Goal: Task Accomplishment & Management: Use online tool/utility

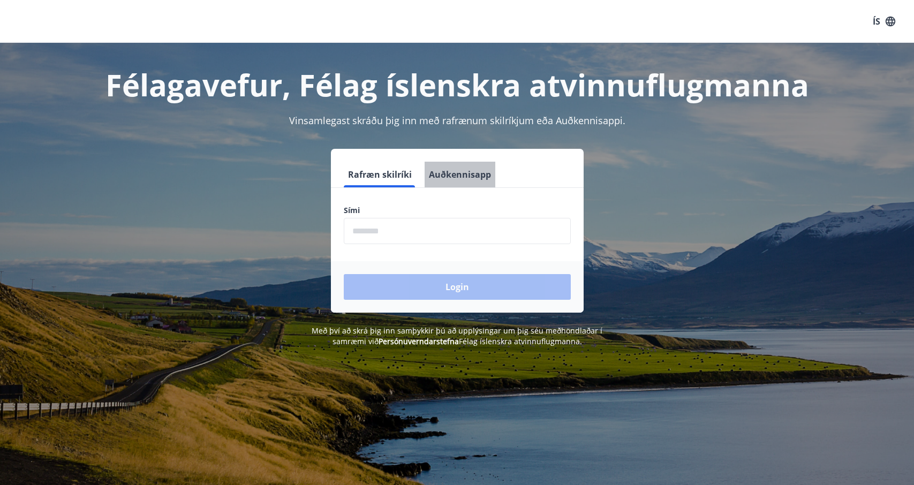
click at [470, 173] on button "Auðkennisapp" at bounding box center [460, 175] width 71 height 26
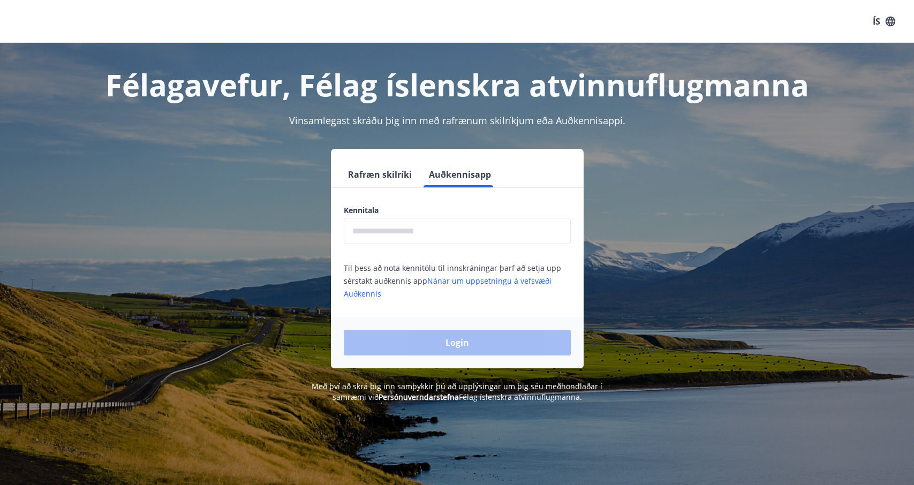
click at [430, 240] on input "text" at bounding box center [457, 231] width 227 height 26
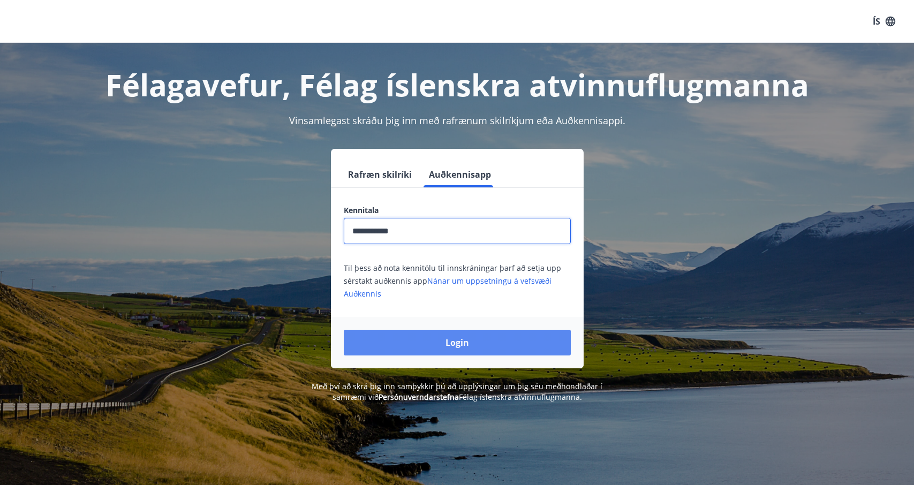
type input "**********"
click at [457, 344] on button "Login" at bounding box center [457, 343] width 227 height 26
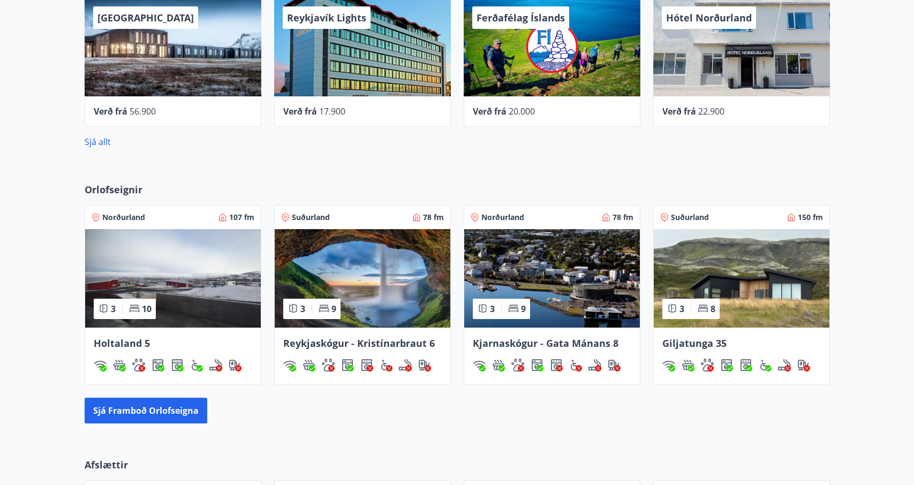
scroll to position [440, 0]
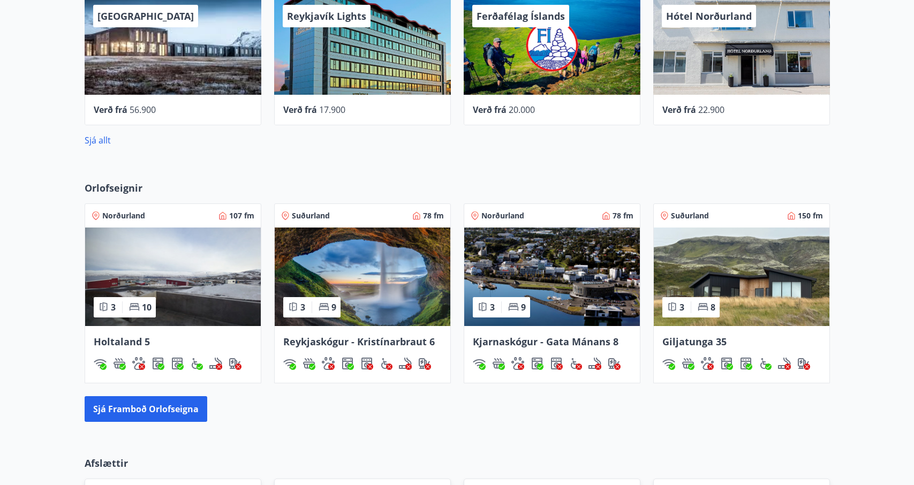
click at [769, 302] on img at bounding box center [742, 277] width 176 height 99
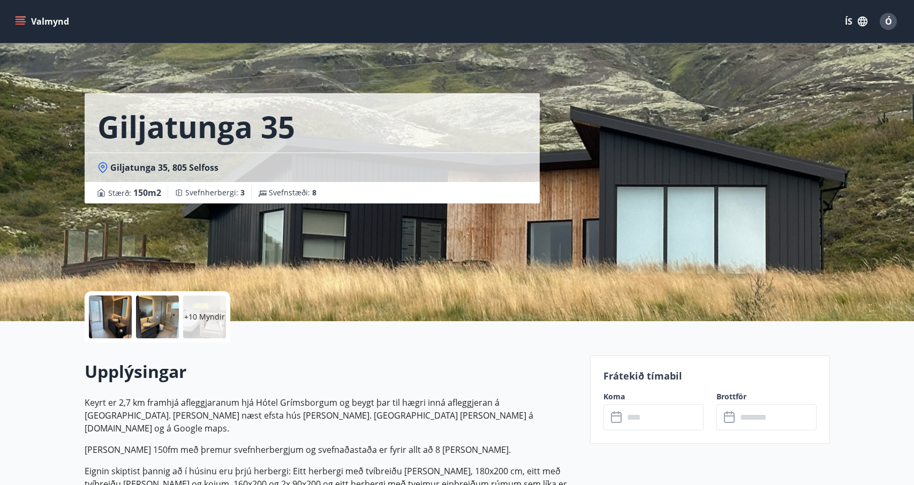
click at [106, 326] on div at bounding box center [110, 317] width 43 height 43
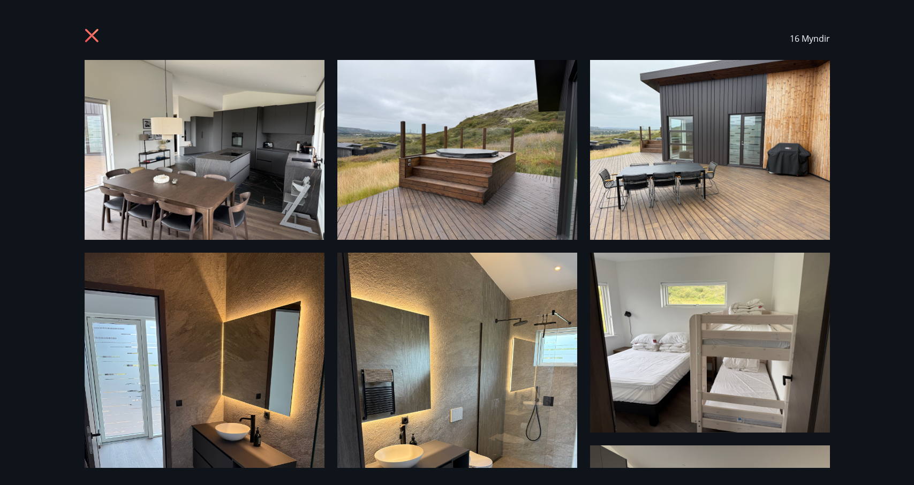
click at [261, 163] on img at bounding box center [205, 150] width 240 height 180
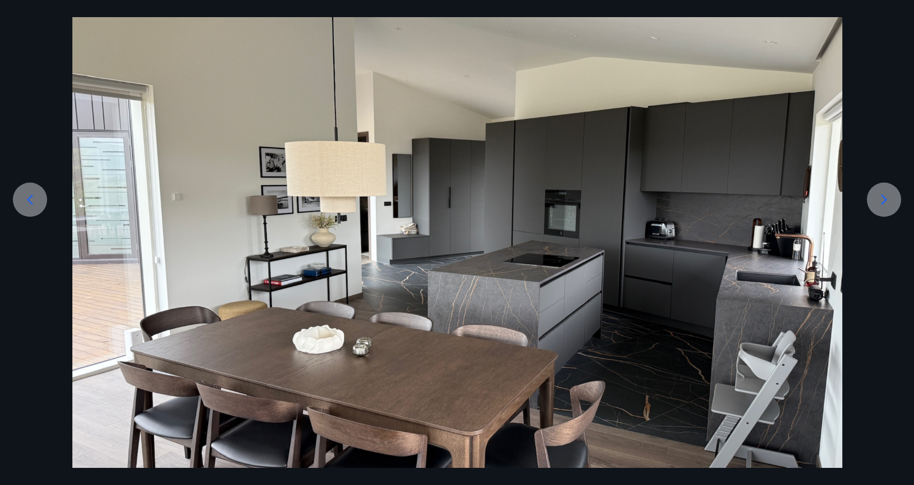
scroll to position [102, 0]
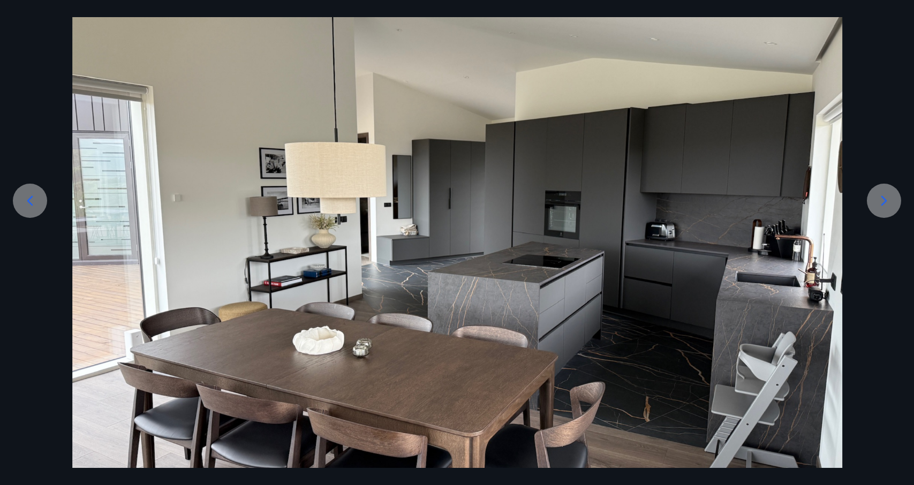
click at [885, 204] on icon at bounding box center [884, 200] width 17 height 17
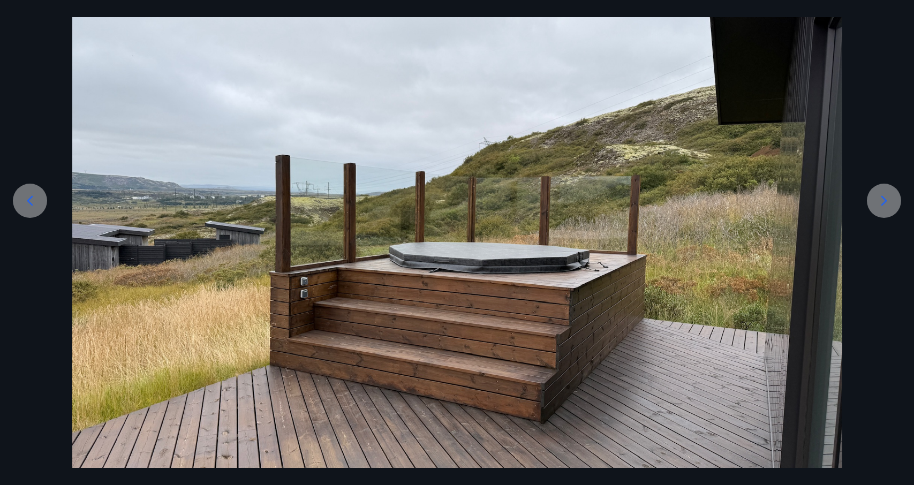
click at [885, 204] on icon at bounding box center [884, 200] width 17 height 17
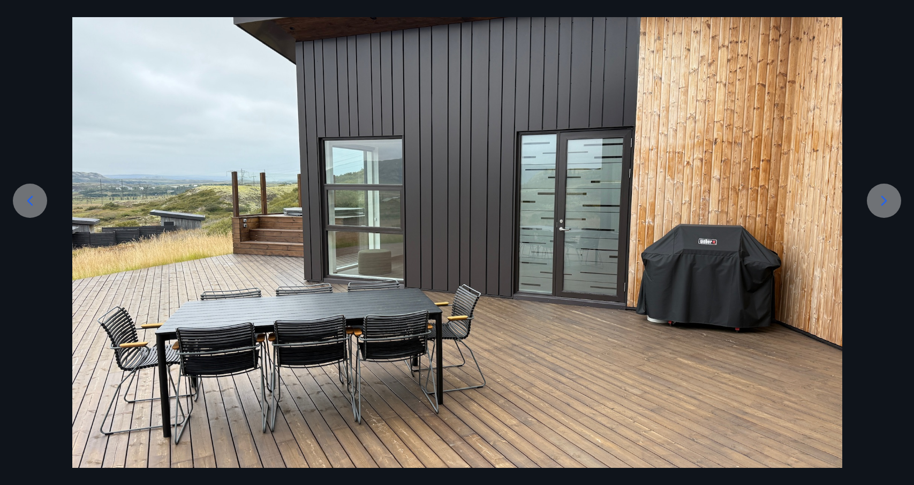
click at [885, 204] on icon at bounding box center [884, 200] width 17 height 17
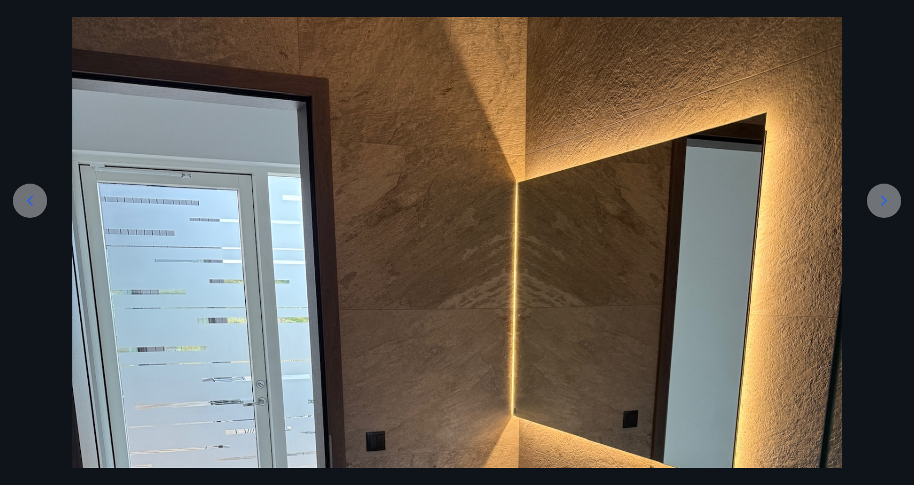
click at [885, 204] on icon at bounding box center [884, 200] width 17 height 17
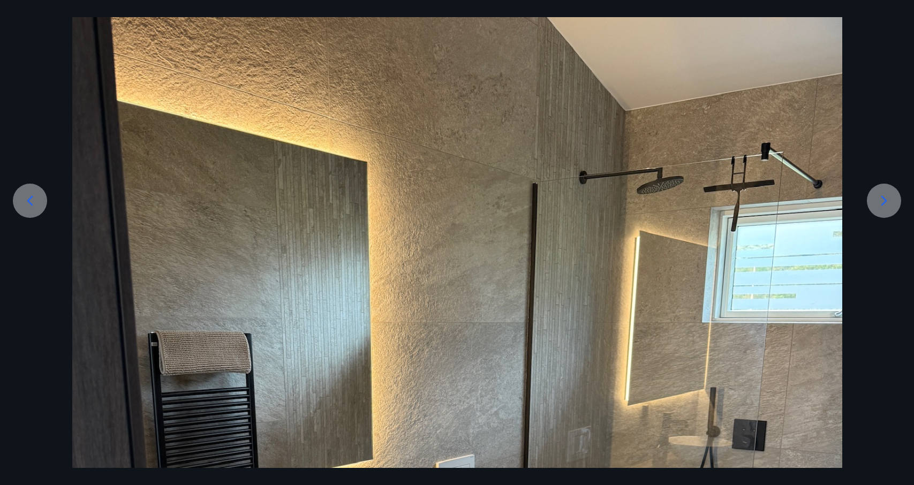
click at [885, 204] on icon at bounding box center [884, 200] width 17 height 17
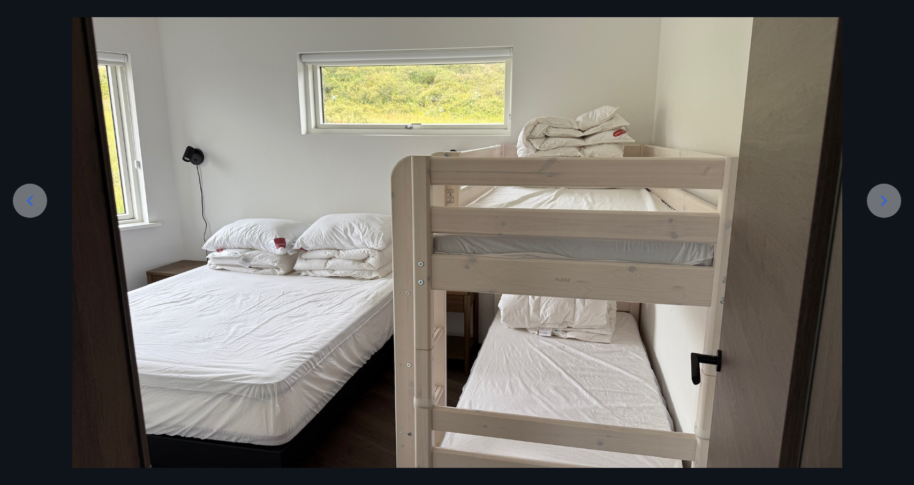
click at [885, 204] on icon at bounding box center [884, 200] width 17 height 17
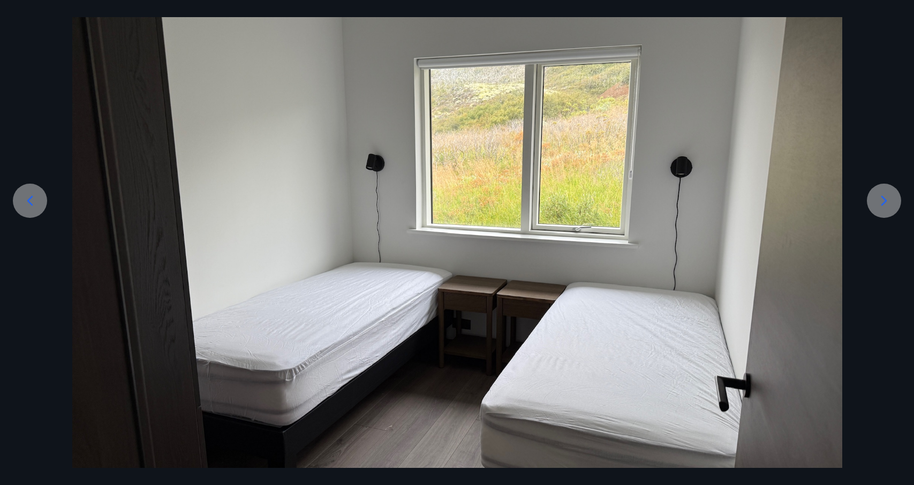
click at [885, 204] on icon at bounding box center [884, 200] width 17 height 17
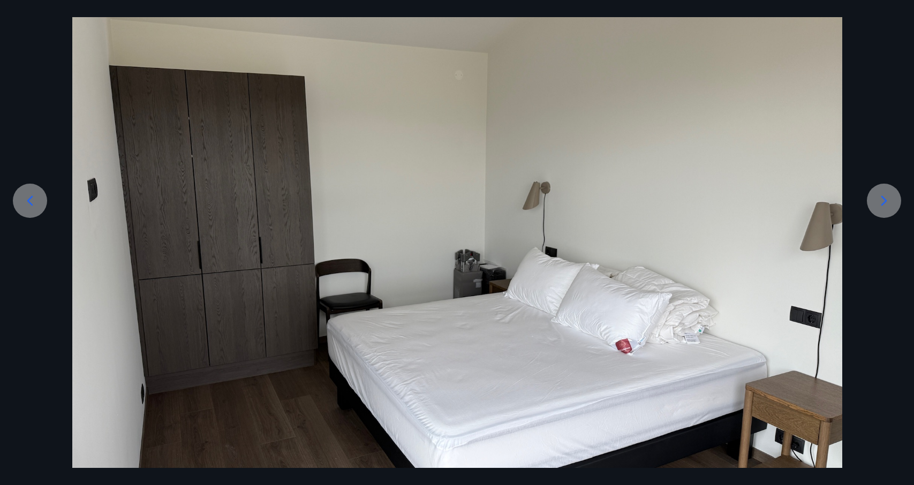
click at [885, 204] on icon at bounding box center [884, 200] width 17 height 17
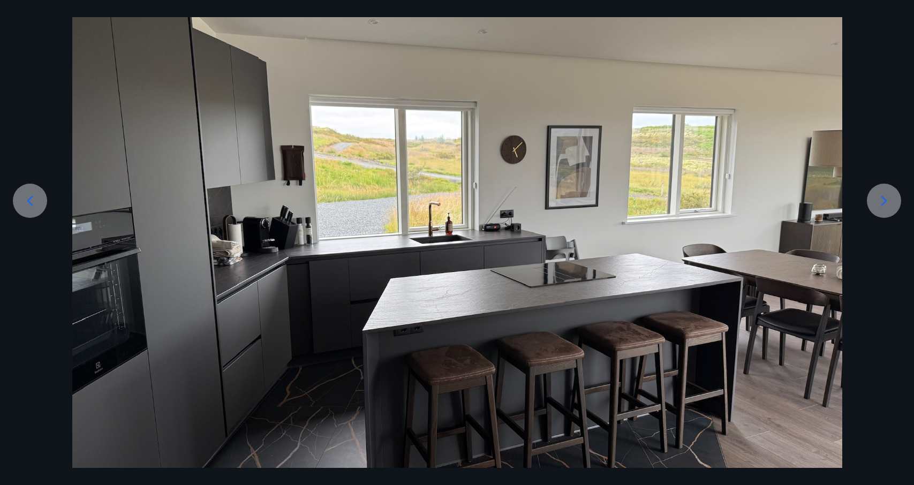
click at [885, 204] on icon at bounding box center [884, 200] width 17 height 17
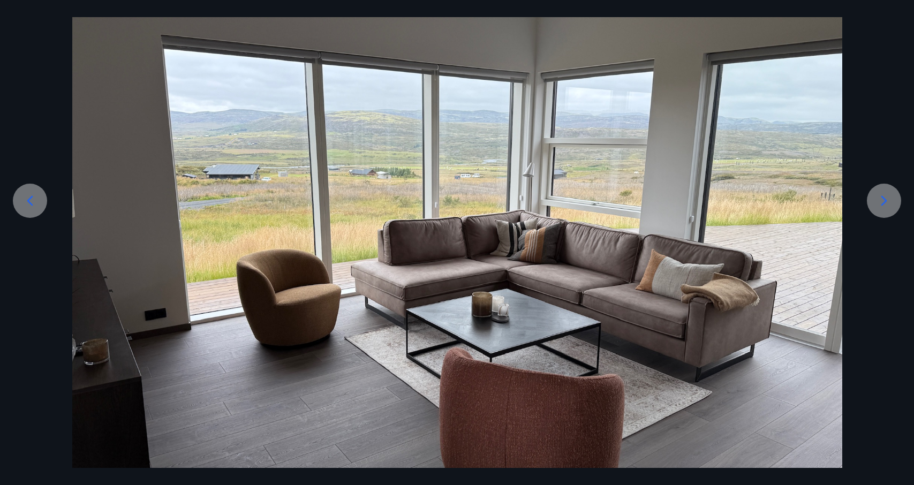
click at [885, 204] on icon at bounding box center [884, 200] width 17 height 17
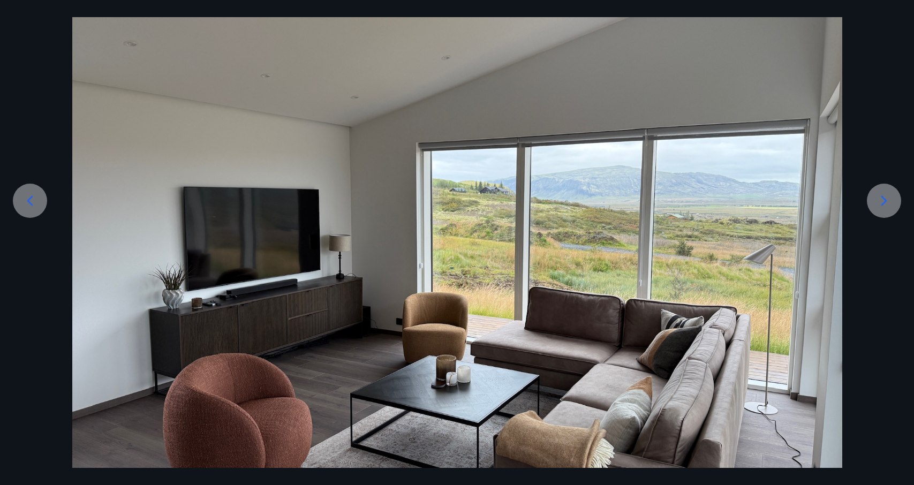
click at [885, 204] on icon at bounding box center [884, 200] width 17 height 17
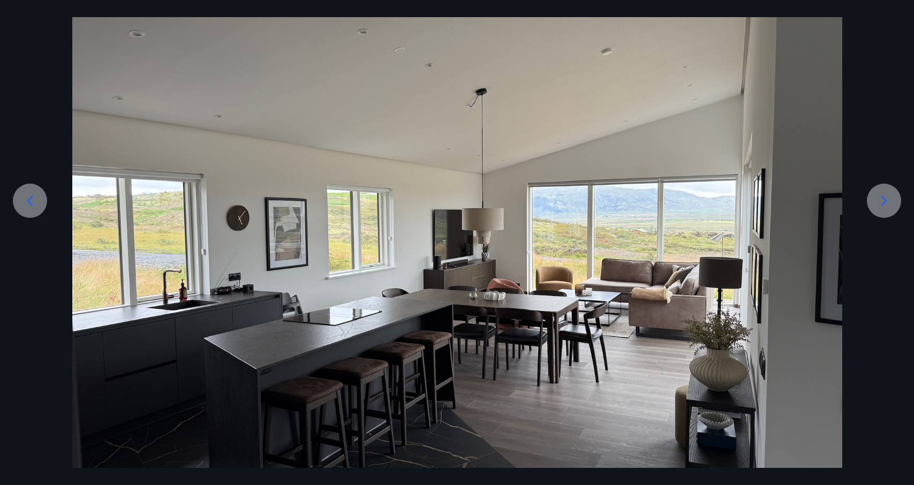
click at [885, 204] on icon at bounding box center [884, 200] width 17 height 17
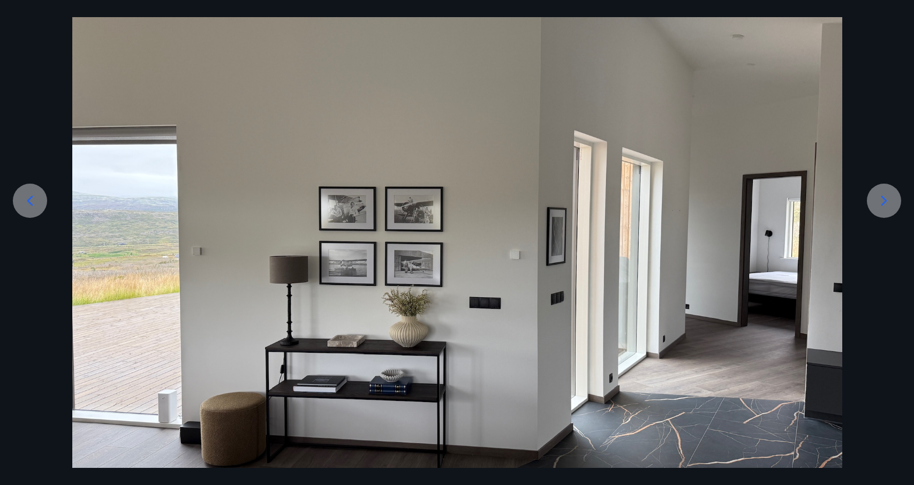
click at [885, 204] on icon at bounding box center [884, 200] width 17 height 17
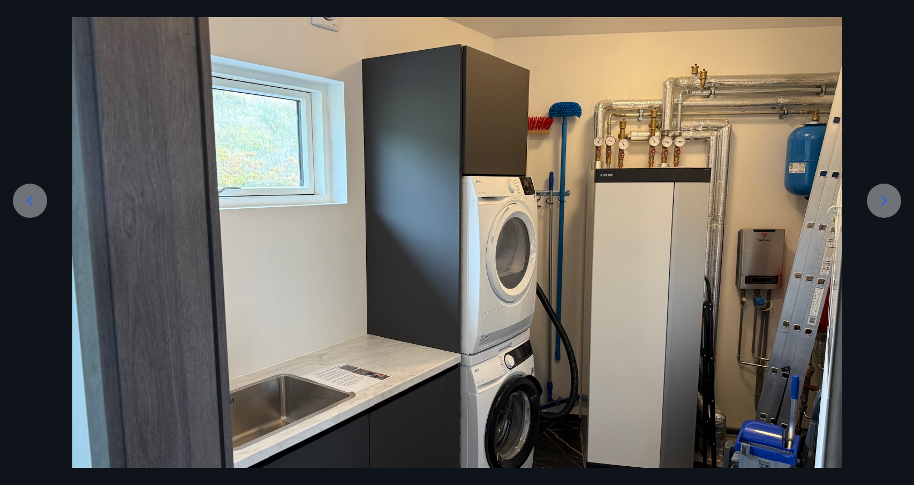
click at [885, 204] on icon at bounding box center [884, 200] width 17 height 17
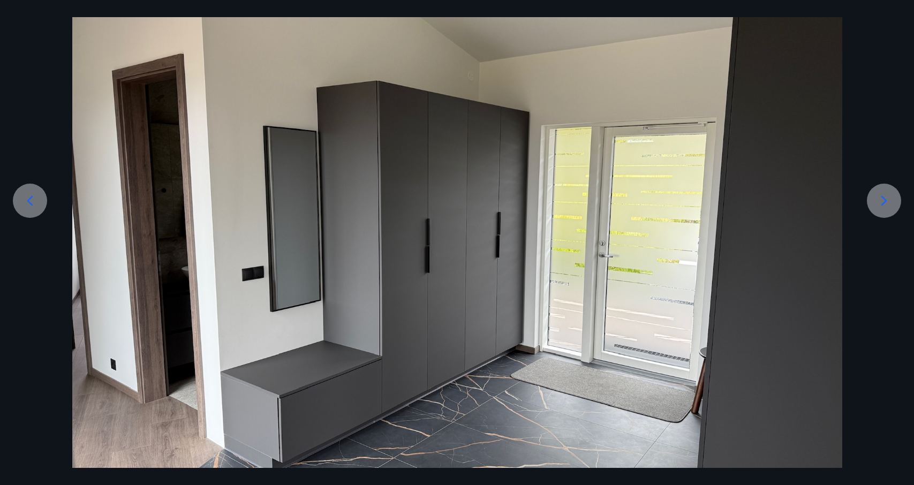
click at [885, 204] on icon at bounding box center [884, 200] width 17 height 17
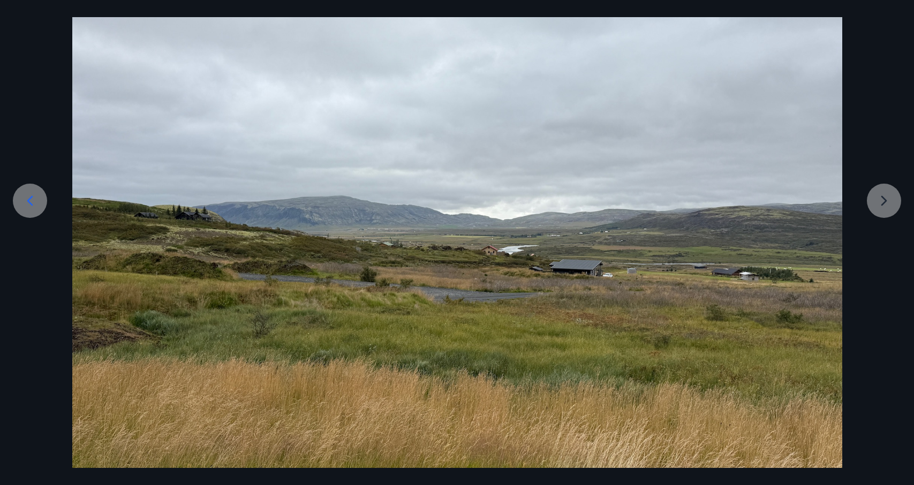
click at [885, 204] on div at bounding box center [457, 247] width 914 height 578
click at [885, 205] on div at bounding box center [457, 247] width 914 height 578
